Goal: Task Accomplishment & Management: Use online tool/utility

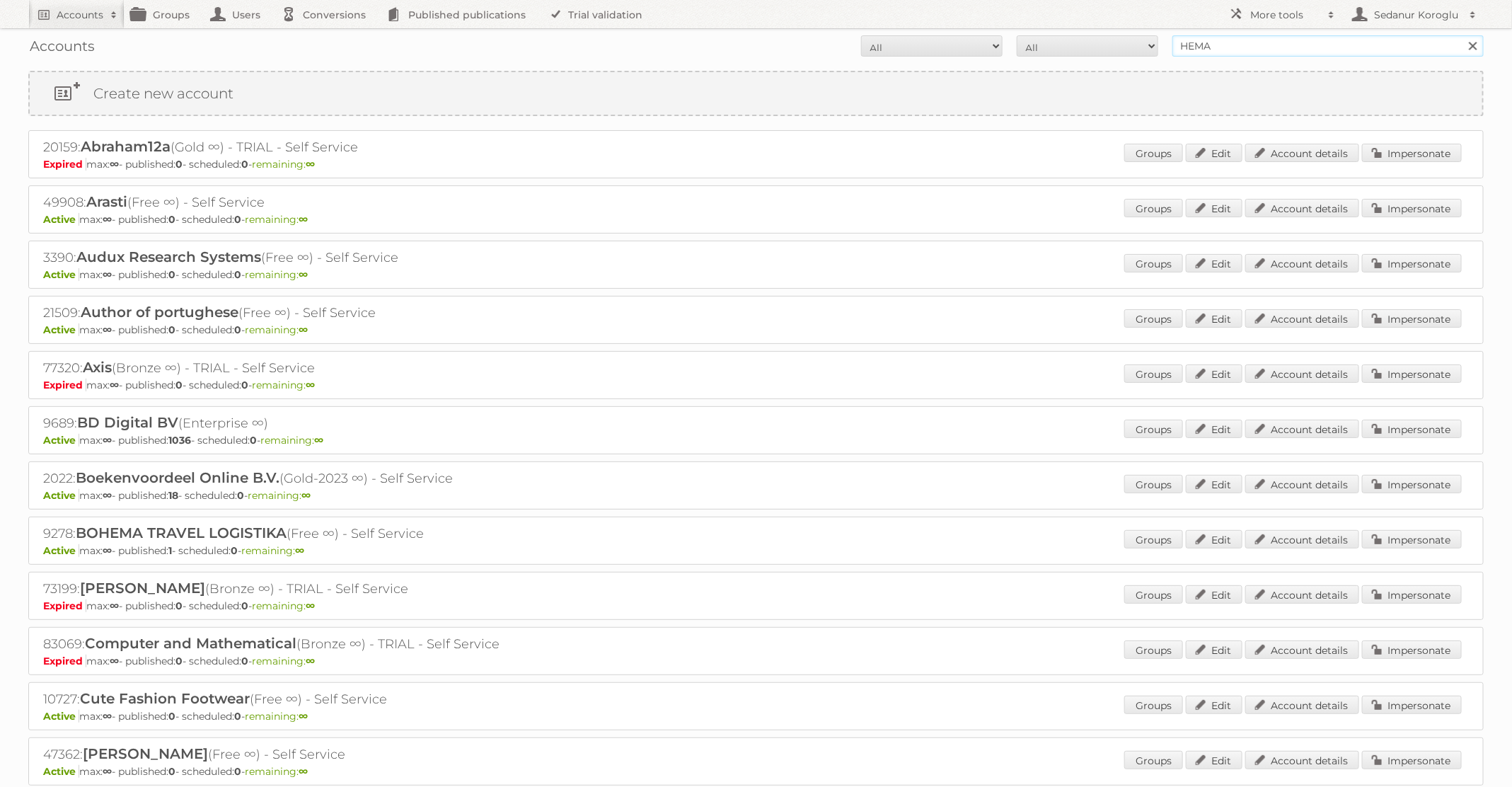
drag, startPoint x: 1227, startPoint y: 44, endPoint x: 1080, endPoint y: 37, distance: 147.2
click at [1080, 42] on form "All Active Expired Pending All Paid Trials Self service HEMA Search" at bounding box center [755, 46] width 1455 height 21
type input "TFG Media"
click at [1462, 36] on input "Search" at bounding box center [1473, 46] width 21 height 21
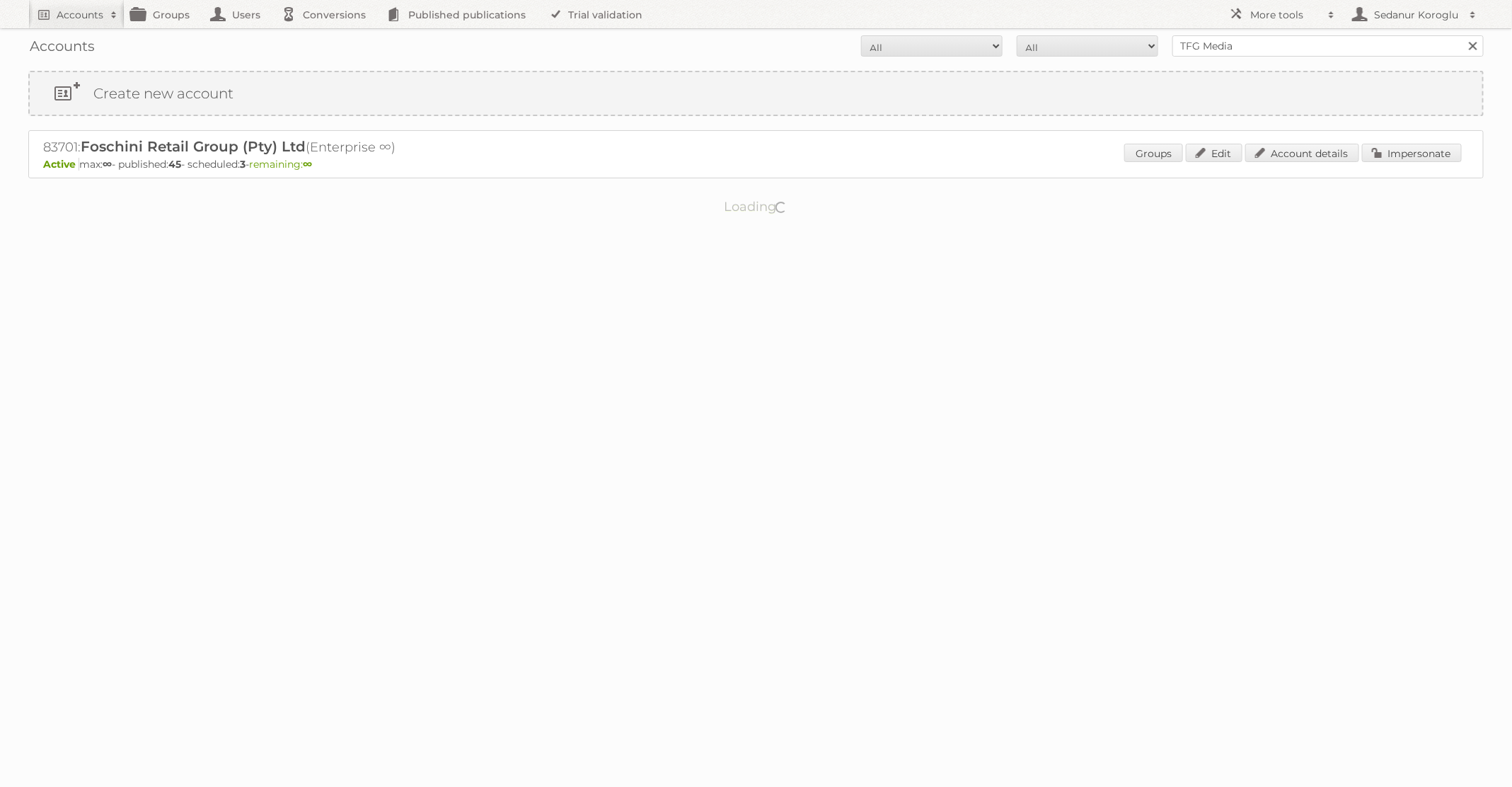
click at [1421, 141] on div "83701: Foschini Retail Group (Pty) Ltd (Enterprise ∞) Active max: ∞ - published…" at bounding box center [755, 154] width 1455 height 48
click at [1425, 157] on link "Impersonate" at bounding box center [1412, 152] width 100 height 18
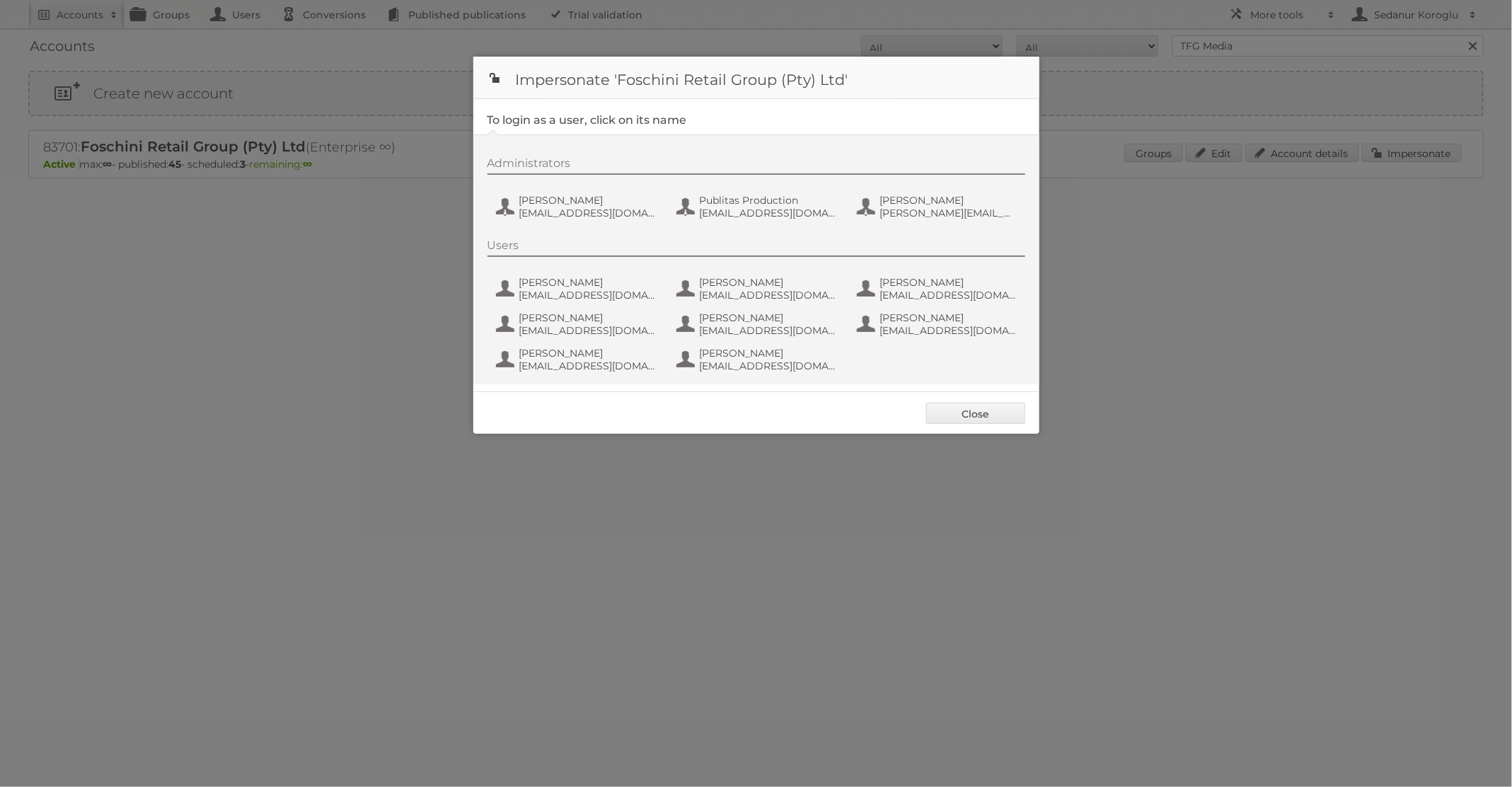
click at [764, 224] on div "Administrators [PERSON_NAME] de Wet [EMAIL_ADDRESS][DOMAIN_NAME] Publitas Produ…" at bounding box center [756, 260] width 567 height 250
click at [751, 212] on span "[EMAIL_ADDRESS][DOMAIN_NAME]" at bounding box center [769, 213] width 138 height 13
